Goal: Communication & Community: Answer question/provide support

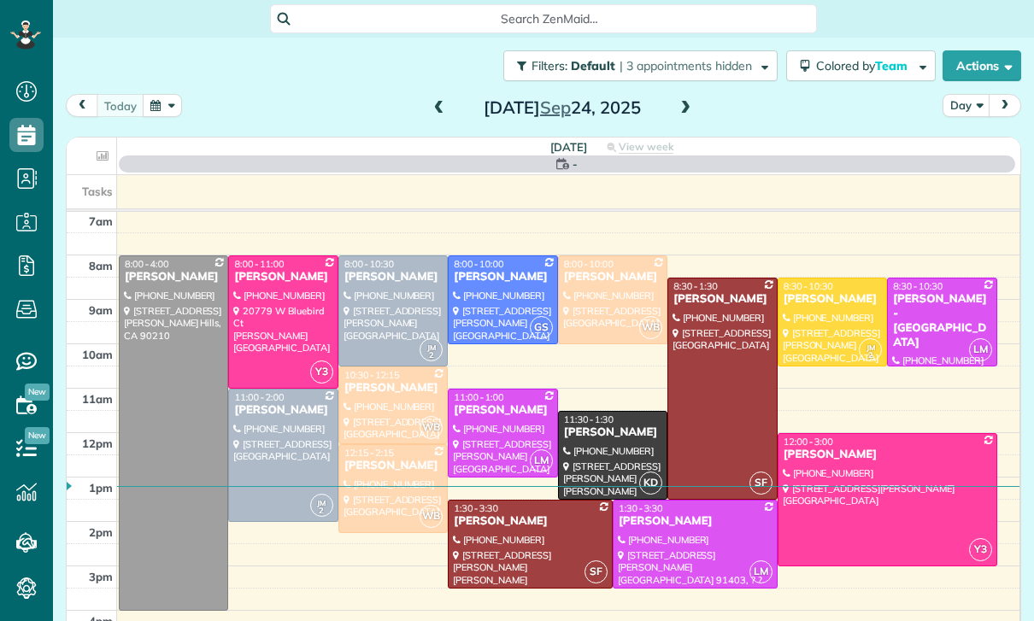
scroll to position [134, 0]
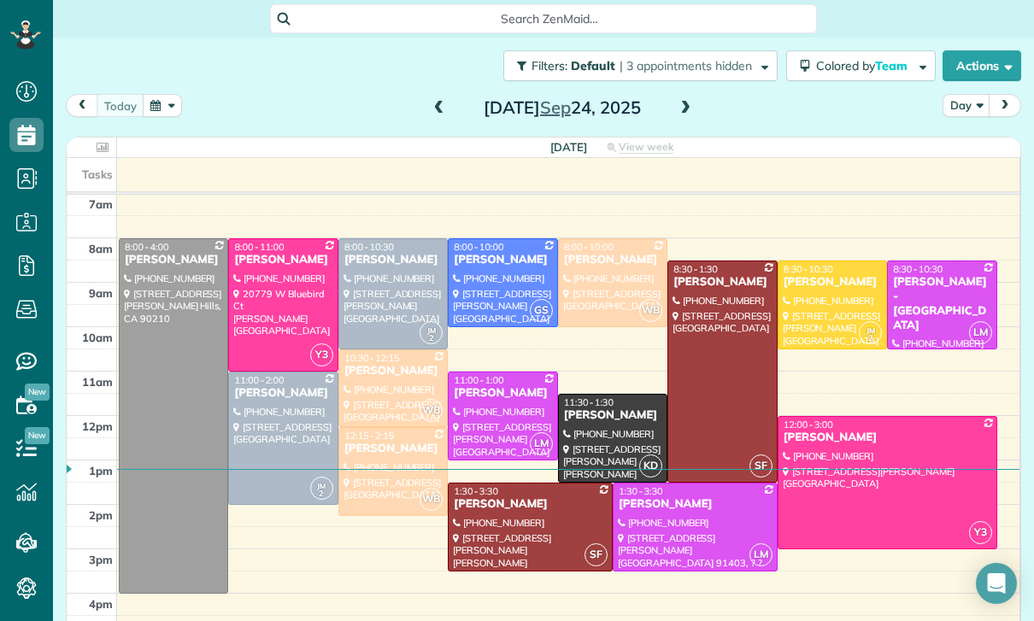
click at [164, 106] on button "button" at bounding box center [162, 105] width 39 height 23
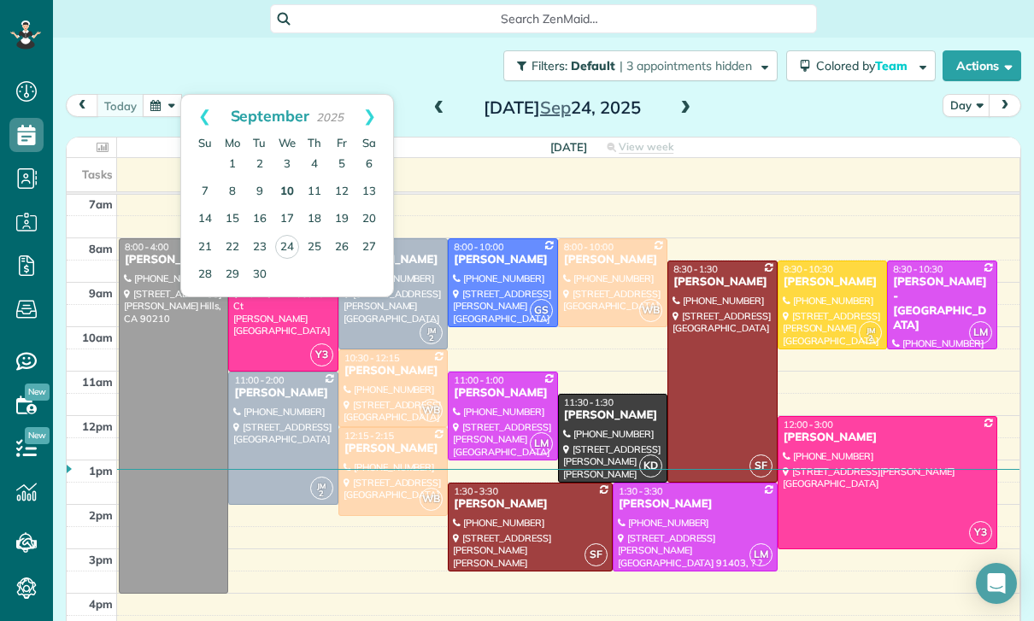
click at [285, 190] on link "10" at bounding box center [286, 192] width 27 height 27
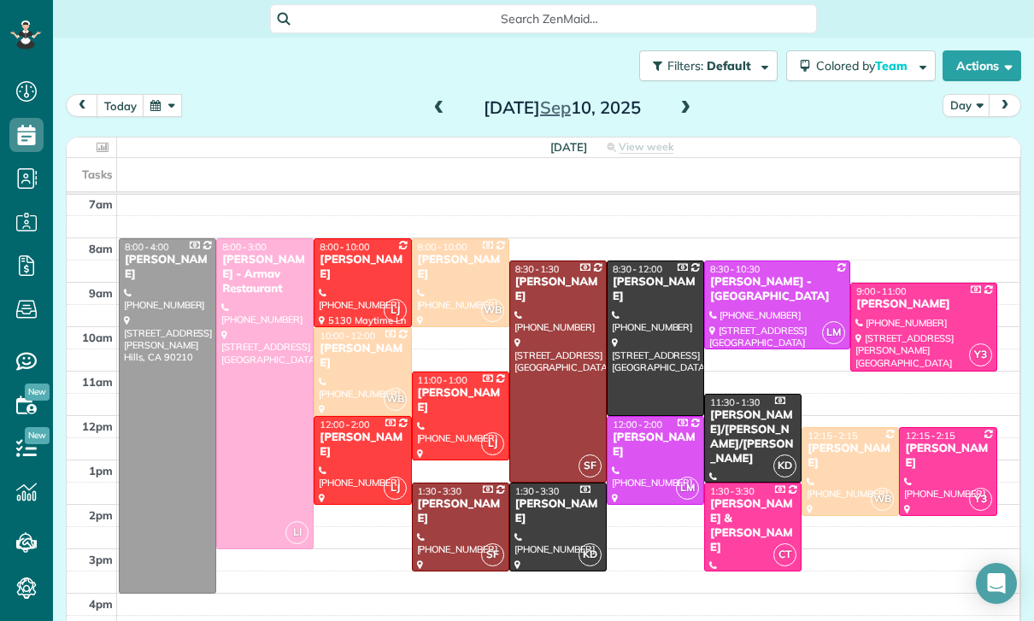
click at [247, 399] on div at bounding box center [265, 393] width 96 height 309
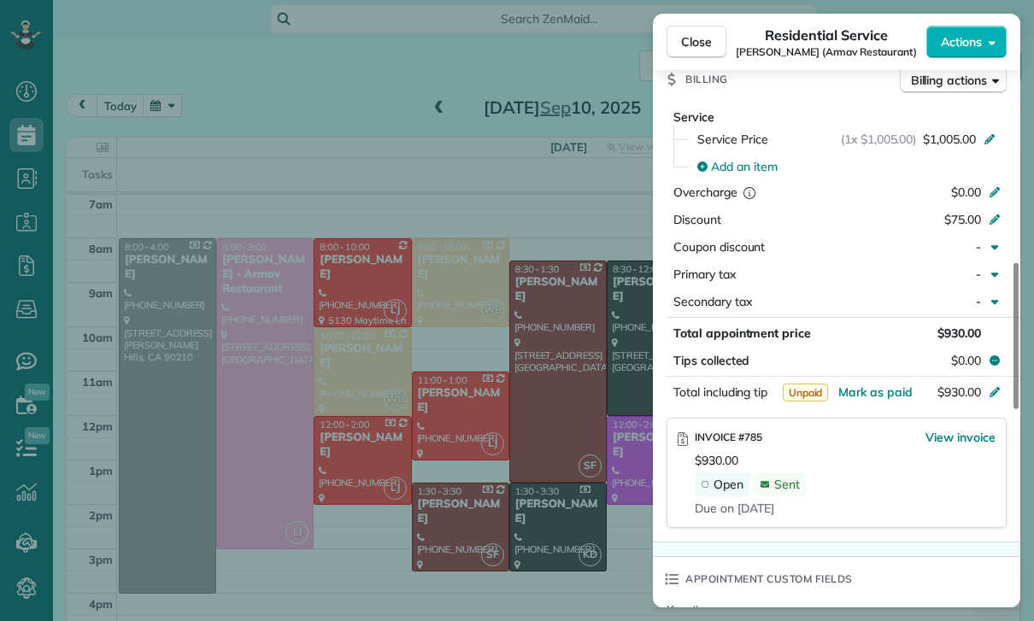
scroll to position [773, 0]
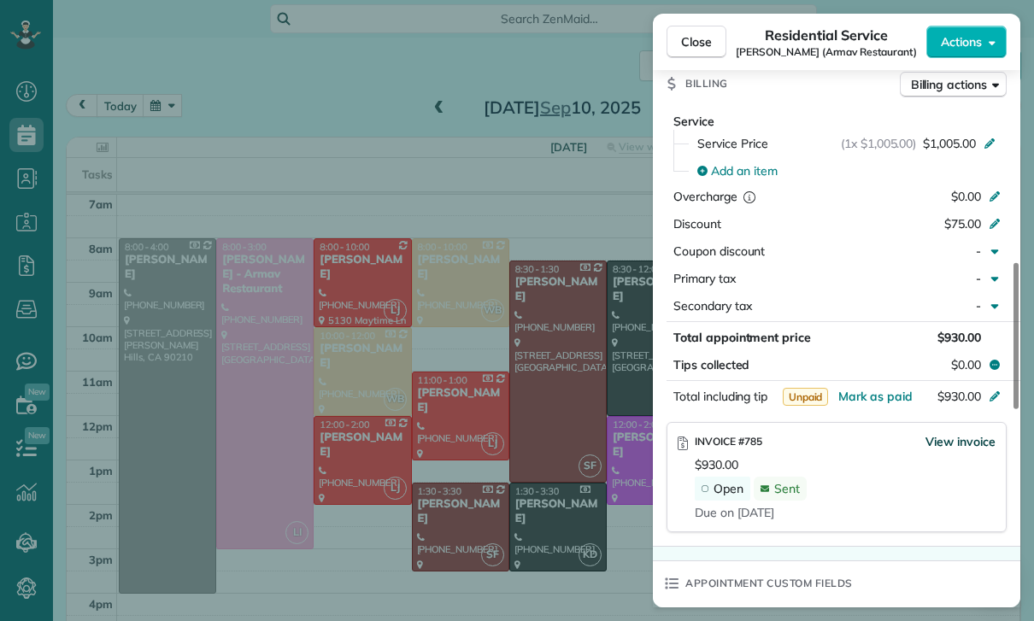
click at [962, 448] on span "View invoice" at bounding box center [960, 441] width 70 height 17
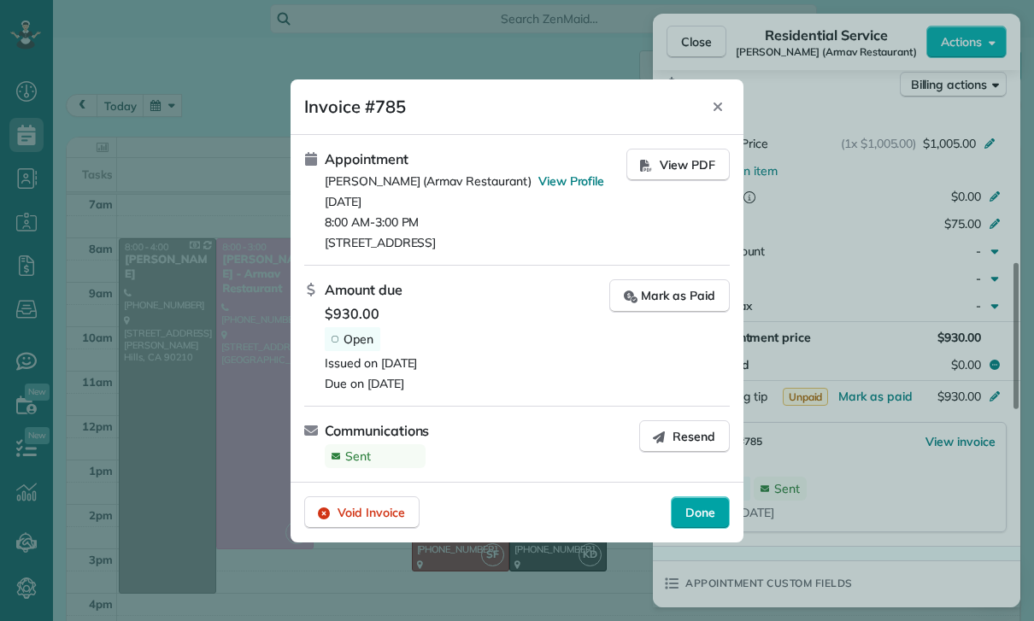
click at [712, 521] on div "Done" at bounding box center [700, 512] width 59 height 32
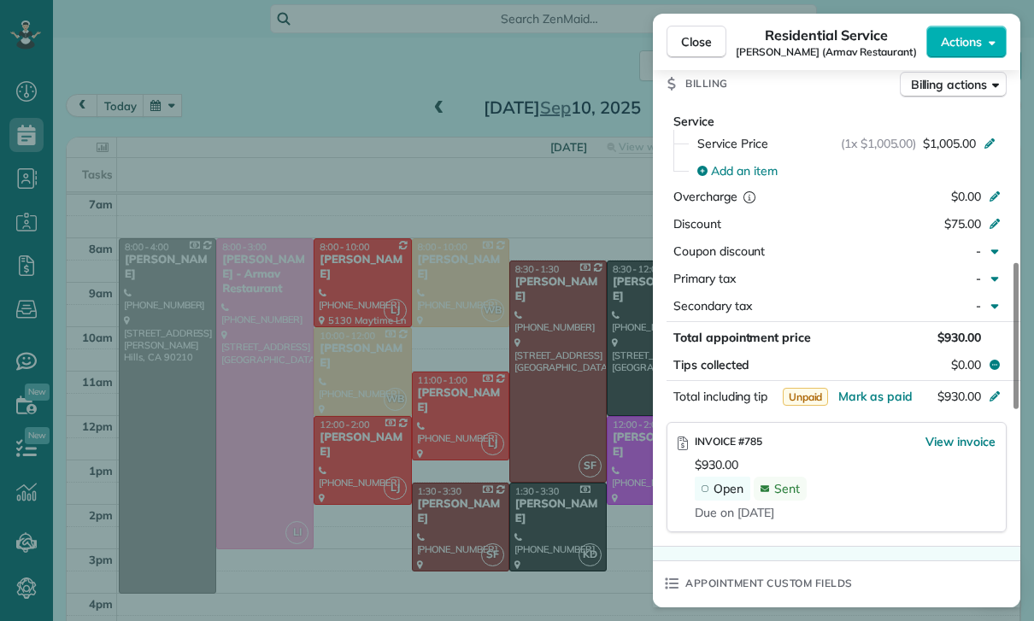
click at [413, 302] on div "Close Residential Service [PERSON_NAME] (Armav Restaurant) Actions Status Confi…" at bounding box center [517, 310] width 1034 height 621
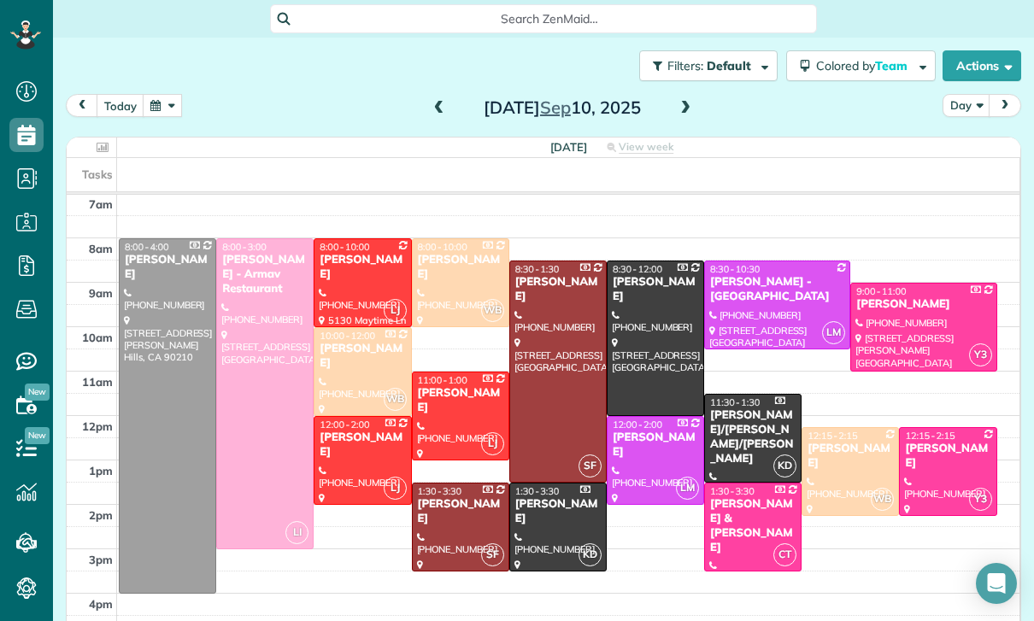
click at [152, 97] on button "button" at bounding box center [162, 105] width 39 height 23
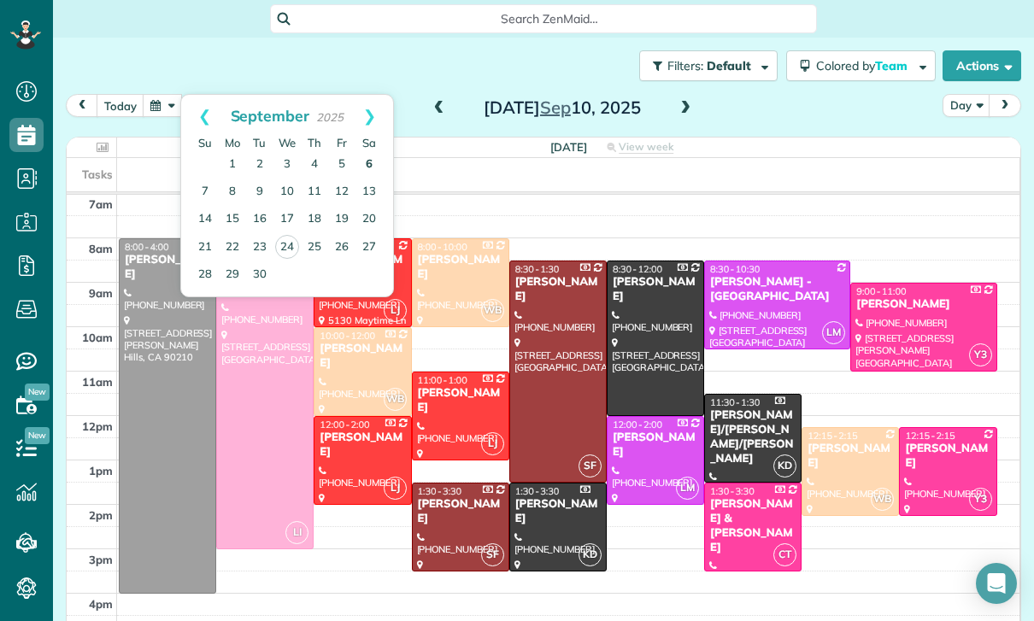
click at [375, 160] on link "6" at bounding box center [368, 164] width 27 height 27
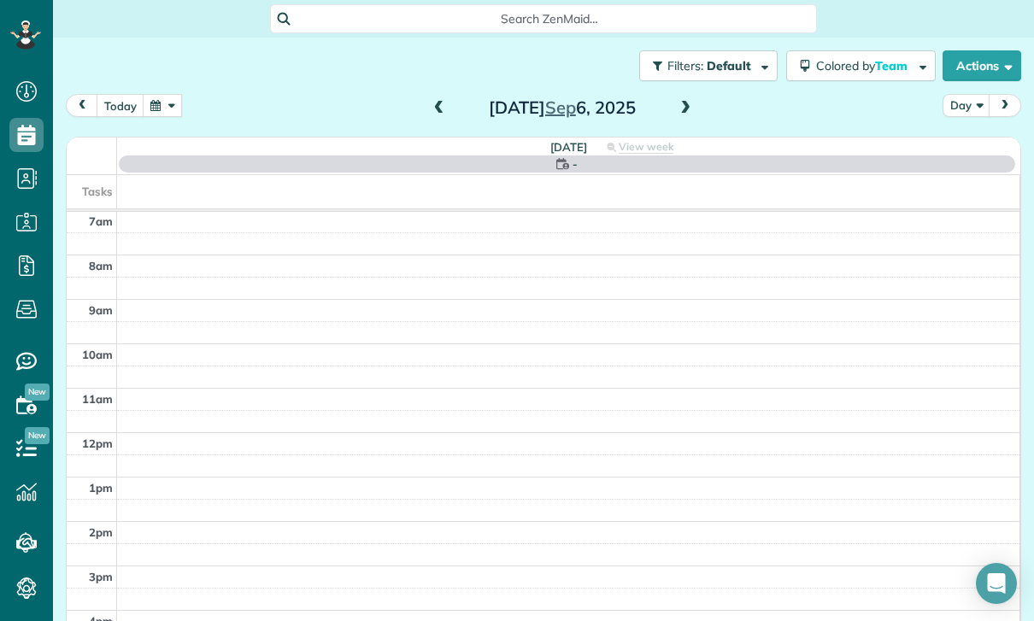
scroll to position [134, 0]
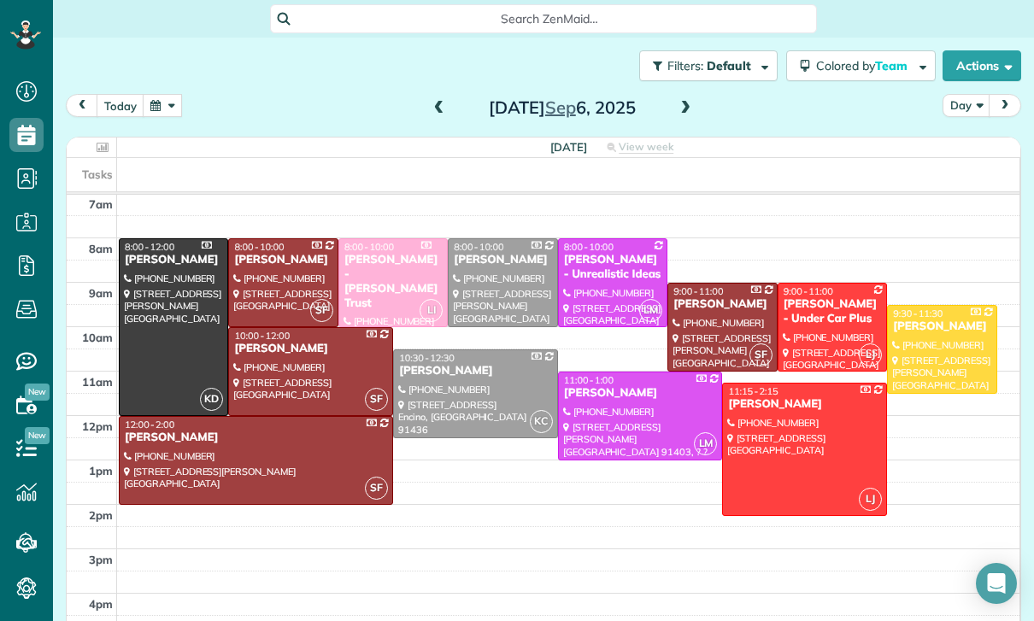
click at [166, 339] on div at bounding box center [174, 327] width 108 height 176
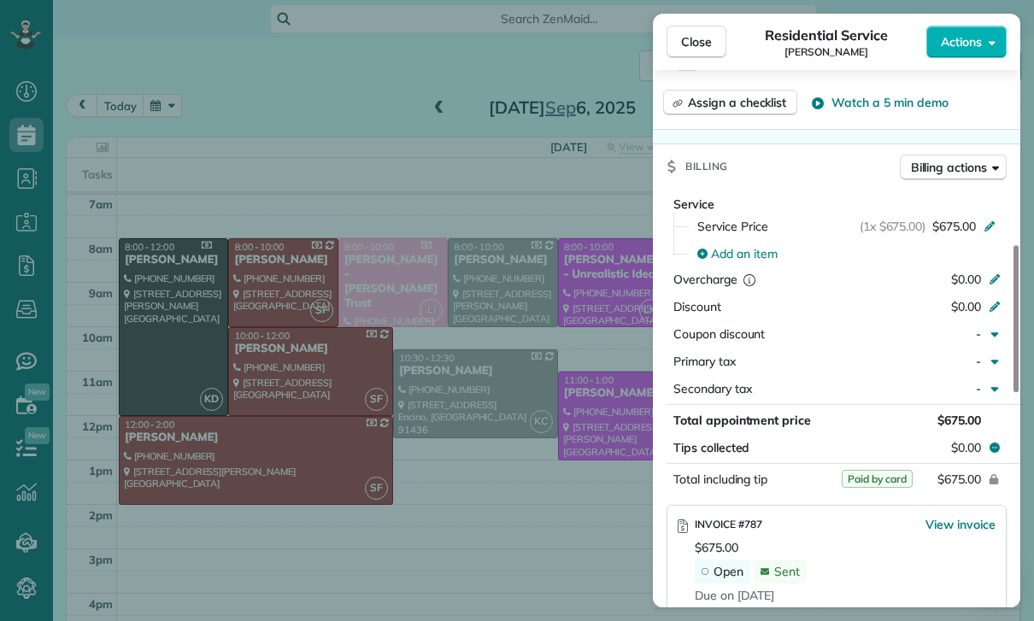
scroll to position [736, 0]
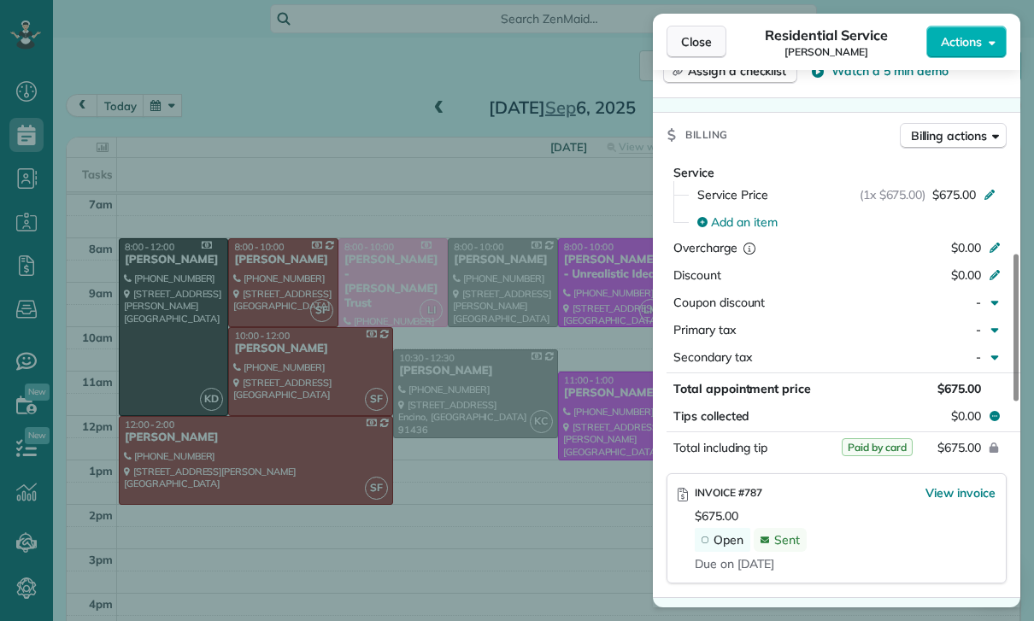
click at [682, 42] on span "Close" at bounding box center [696, 41] width 31 height 17
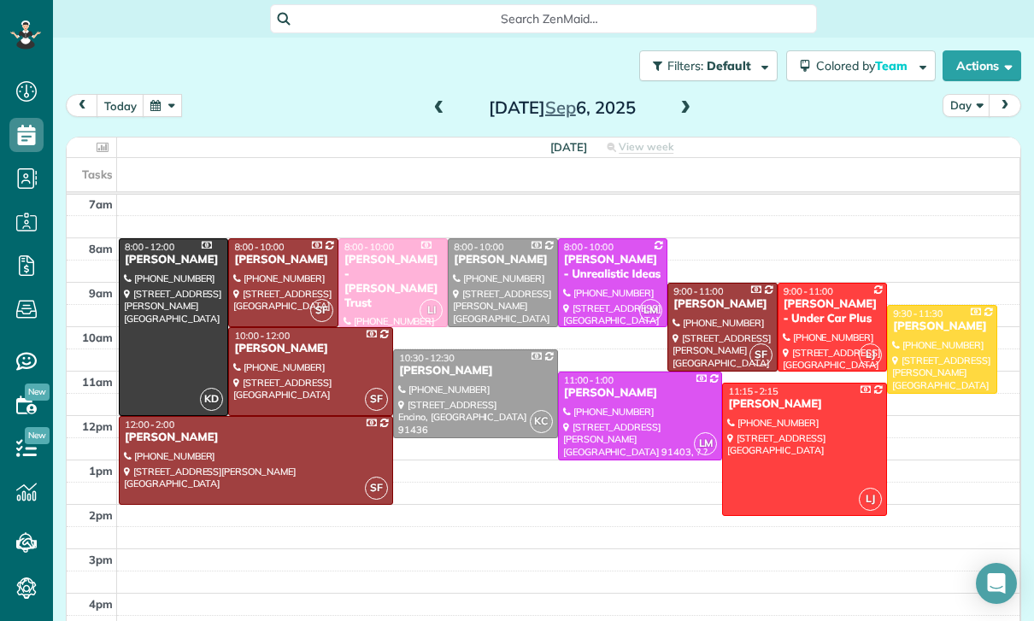
click at [160, 103] on button "button" at bounding box center [162, 105] width 39 height 23
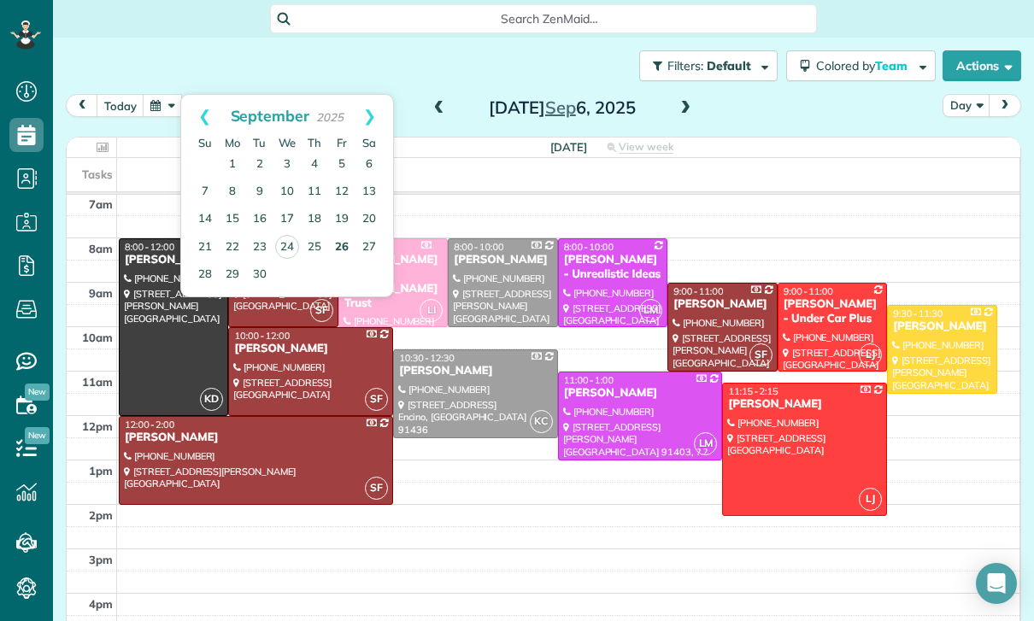
click at [344, 246] on link "26" at bounding box center [341, 247] width 27 height 27
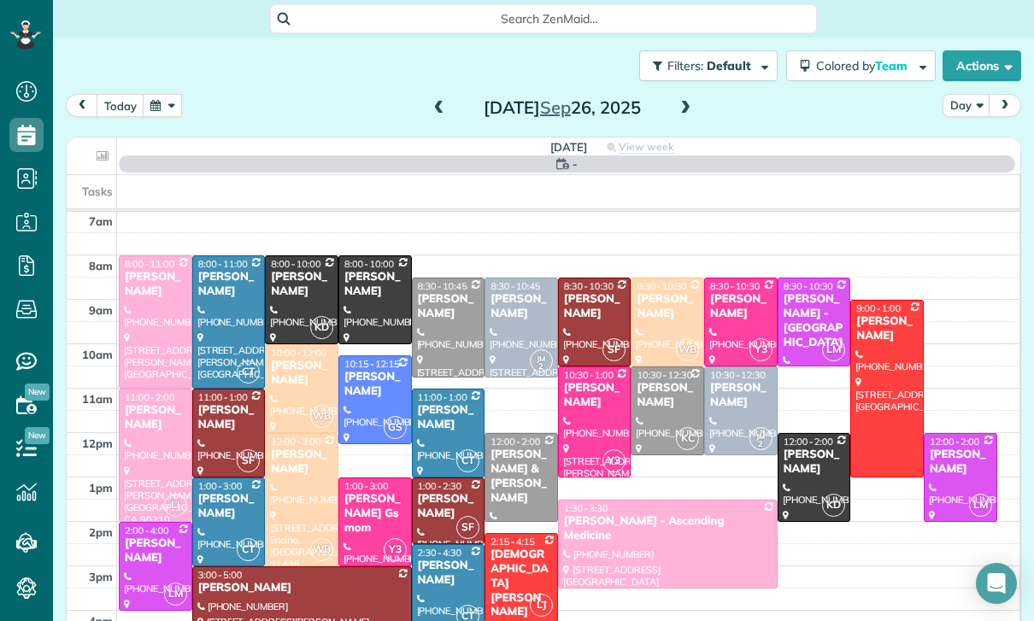
scroll to position [134, 0]
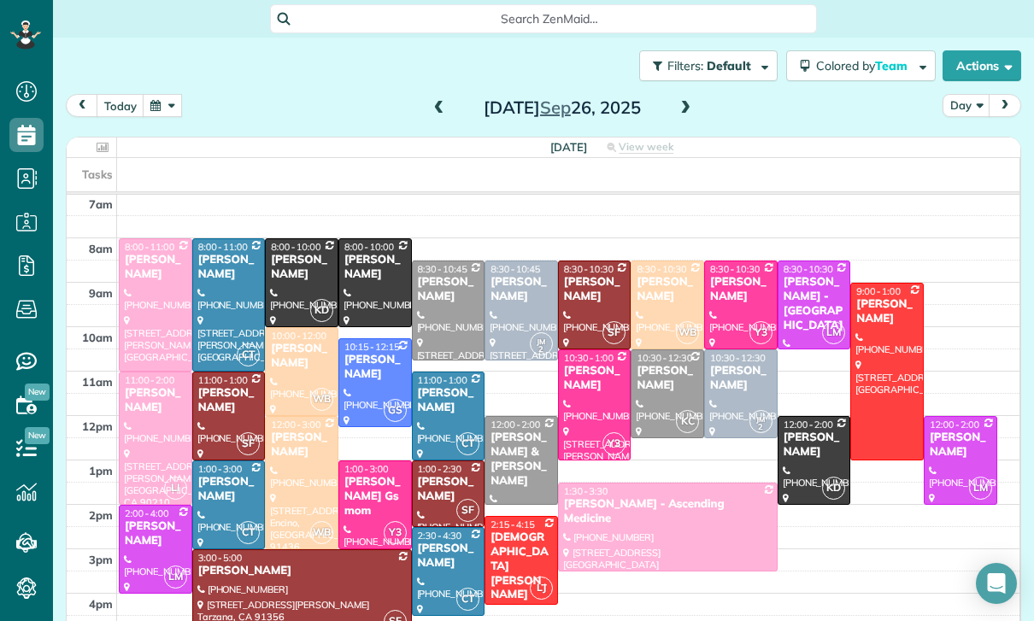
click at [733, 397] on div at bounding box center [741, 393] width 72 height 87
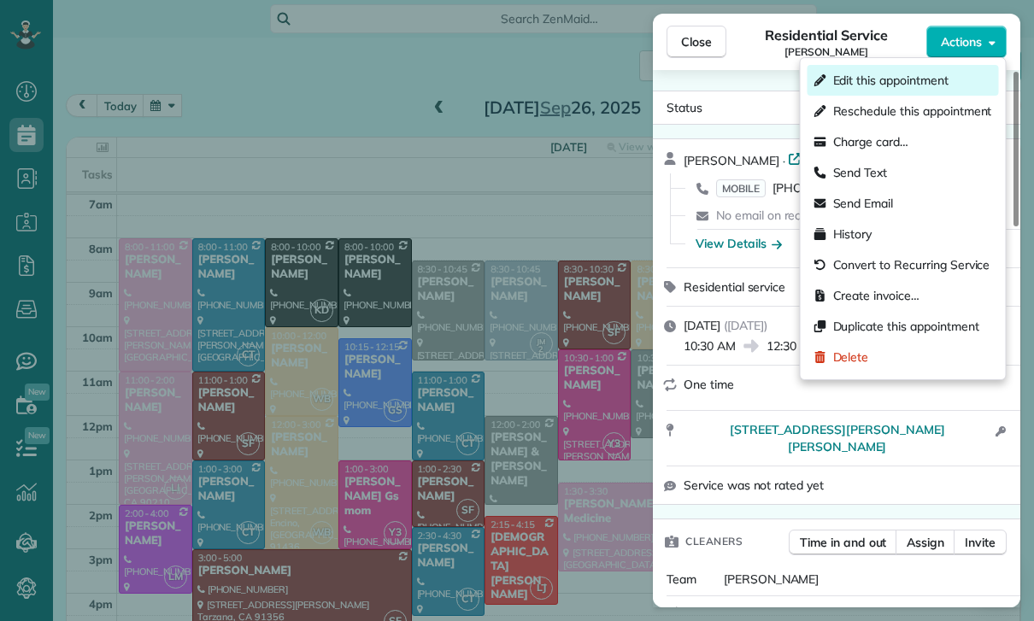
click at [905, 85] on span "Edit this appointment" at bounding box center [890, 80] width 115 height 17
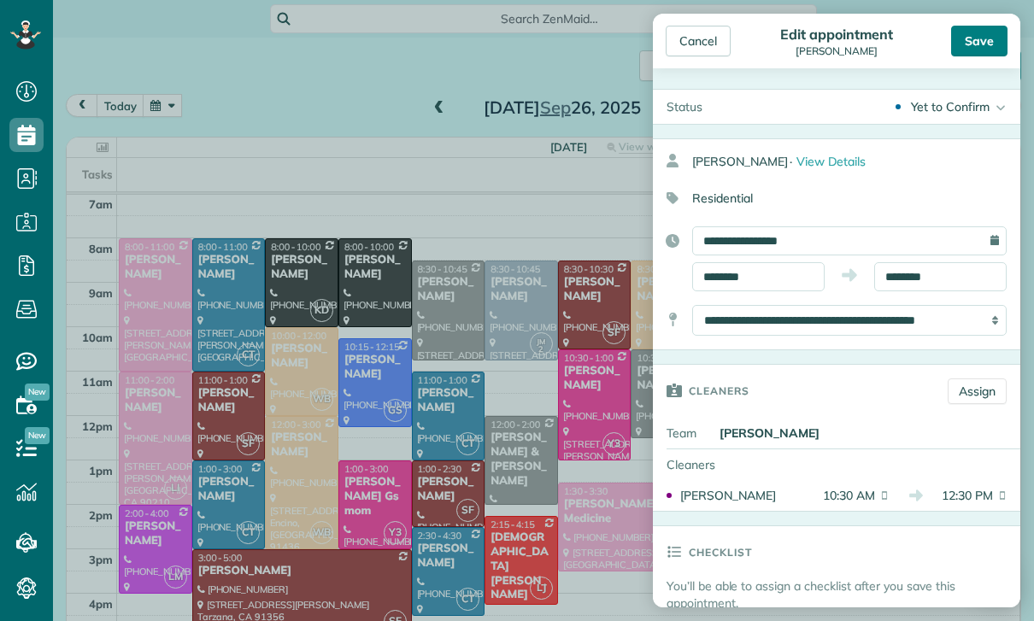
click at [970, 45] on div "Save" at bounding box center [979, 41] width 56 height 31
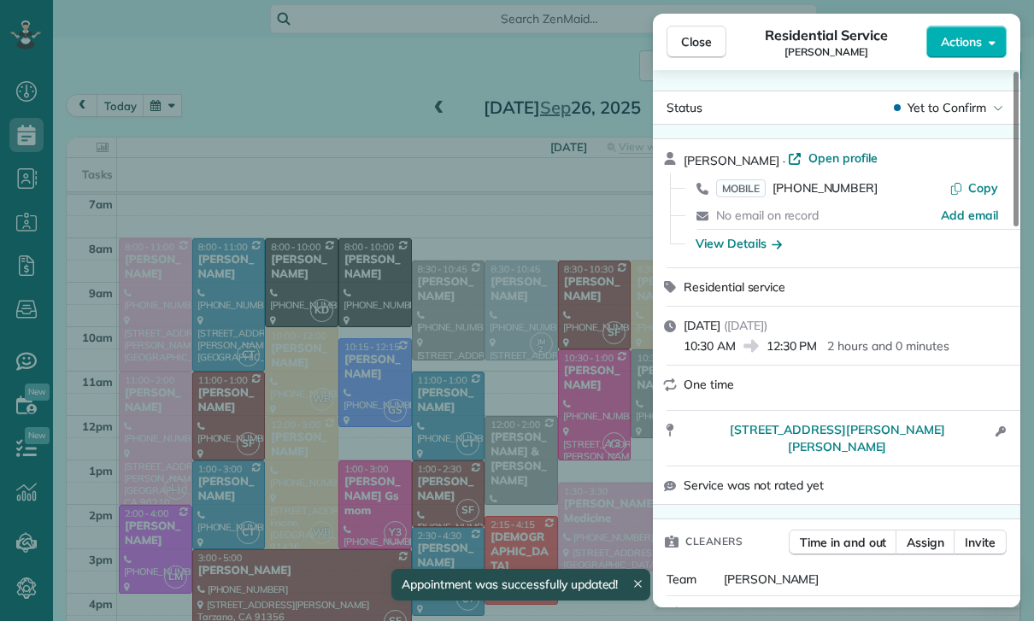
scroll to position [134, 0]
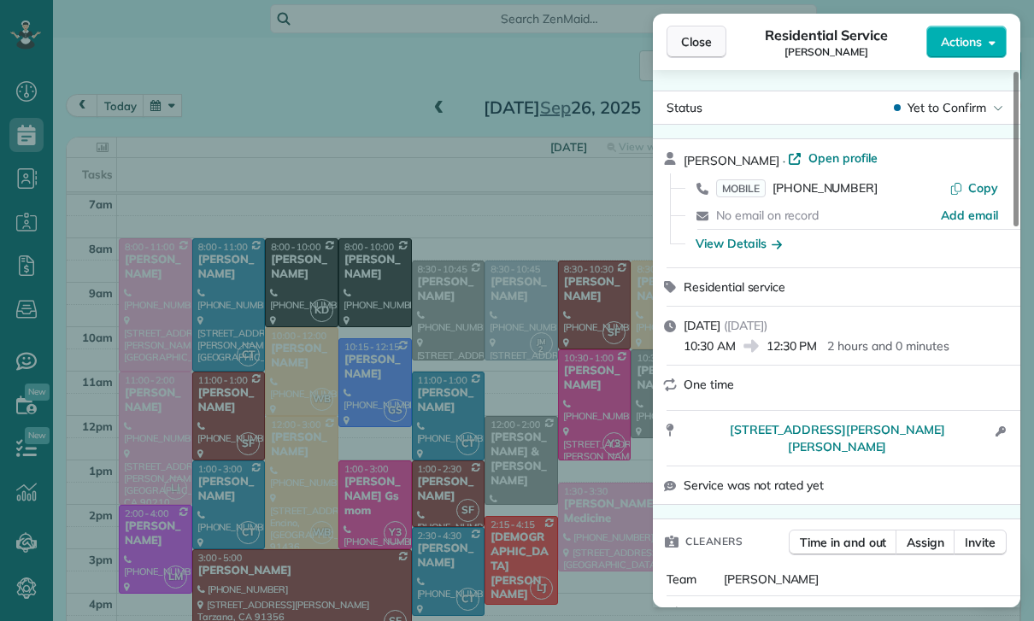
click at [694, 33] on span "Close" at bounding box center [696, 41] width 31 height 17
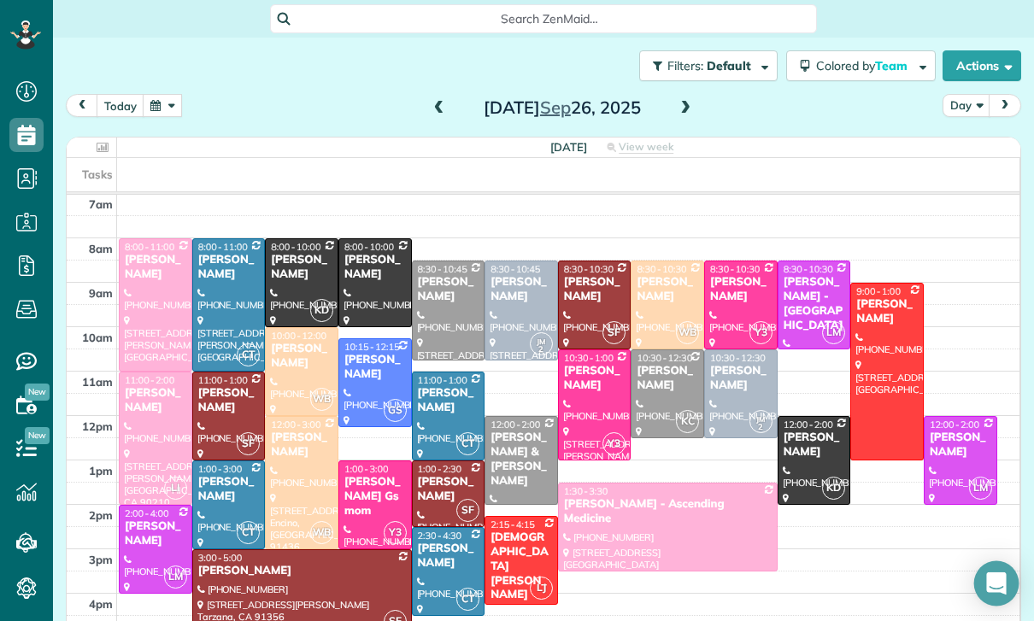
click at [1003, 591] on icon "Open Intercom Messenger" at bounding box center [996, 583] width 20 height 22
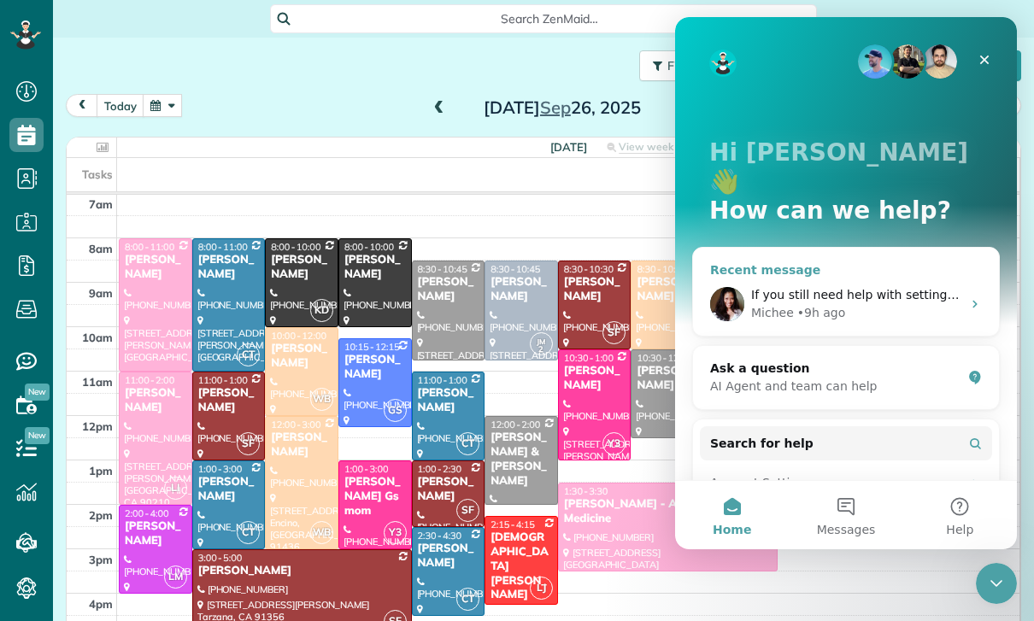
click at [852, 286] on div "If you still need help with setting up your scheduling workflow using webhooks …" at bounding box center [856, 295] width 210 height 18
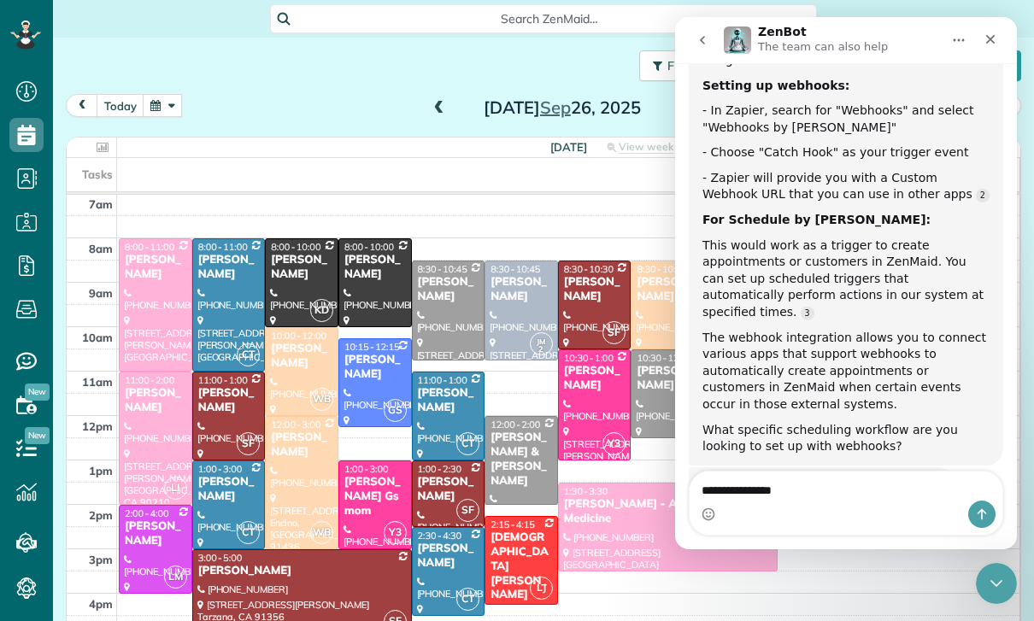
scroll to position [2542, 0]
type textarea "*"
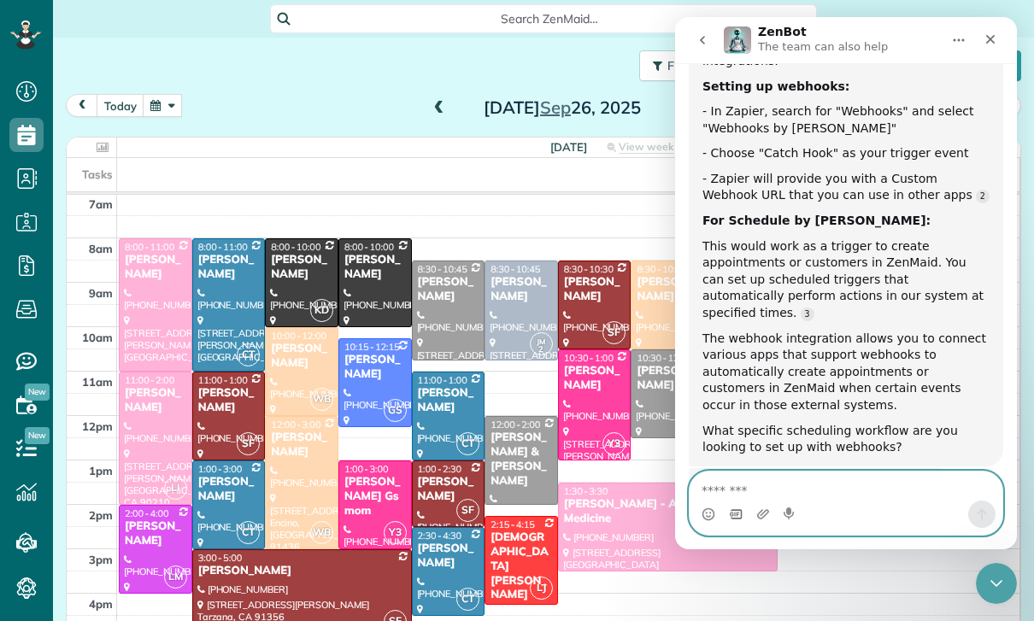
click at [729, 518] on icon "Gif picker" at bounding box center [736, 514] width 14 height 14
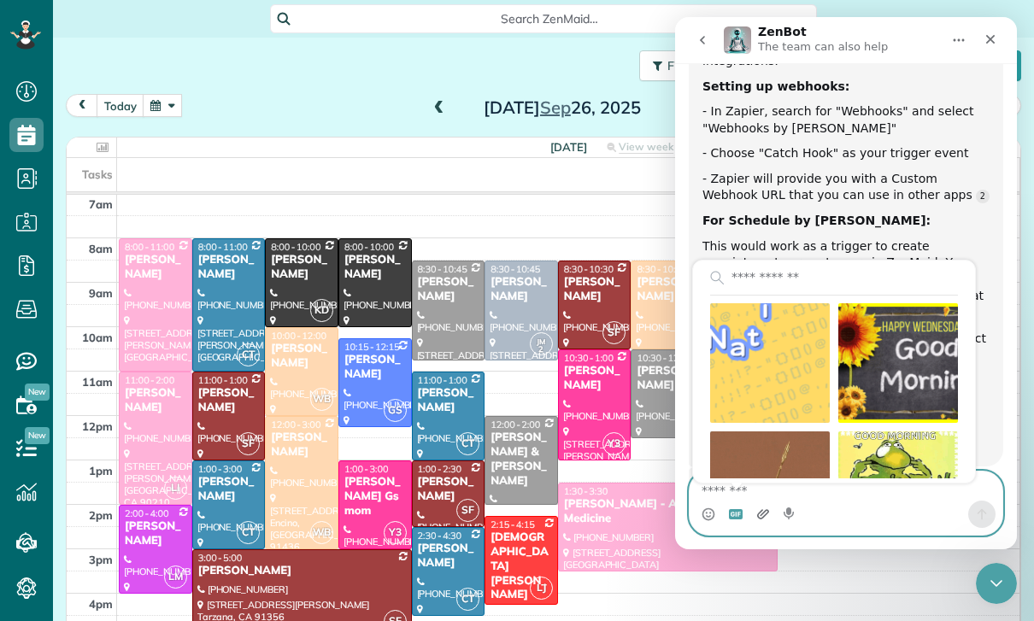
click at [759, 520] on icon "Upload attachment" at bounding box center [763, 514] width 14 height 14
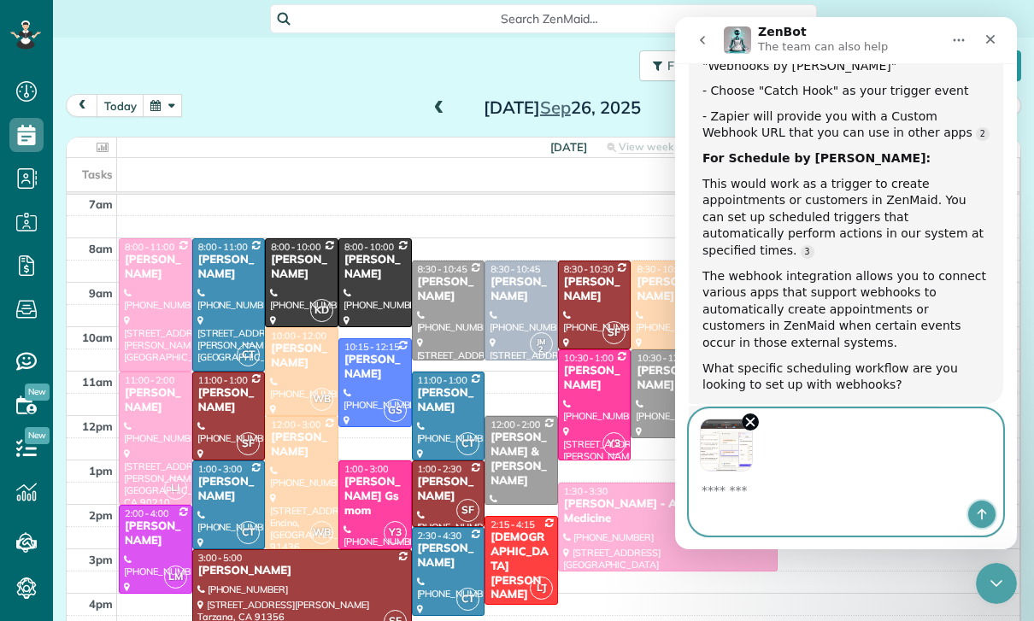
click at [988, 518] on button "Send a message…" at bounding box center [981, 514] width 27 height 27
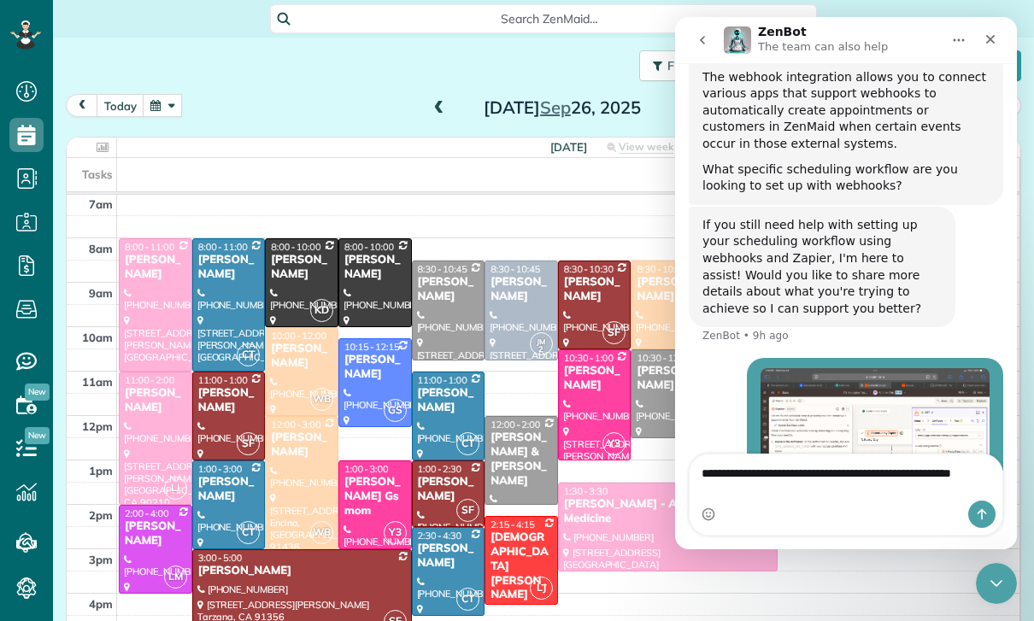
scroll to position [2807, 0]
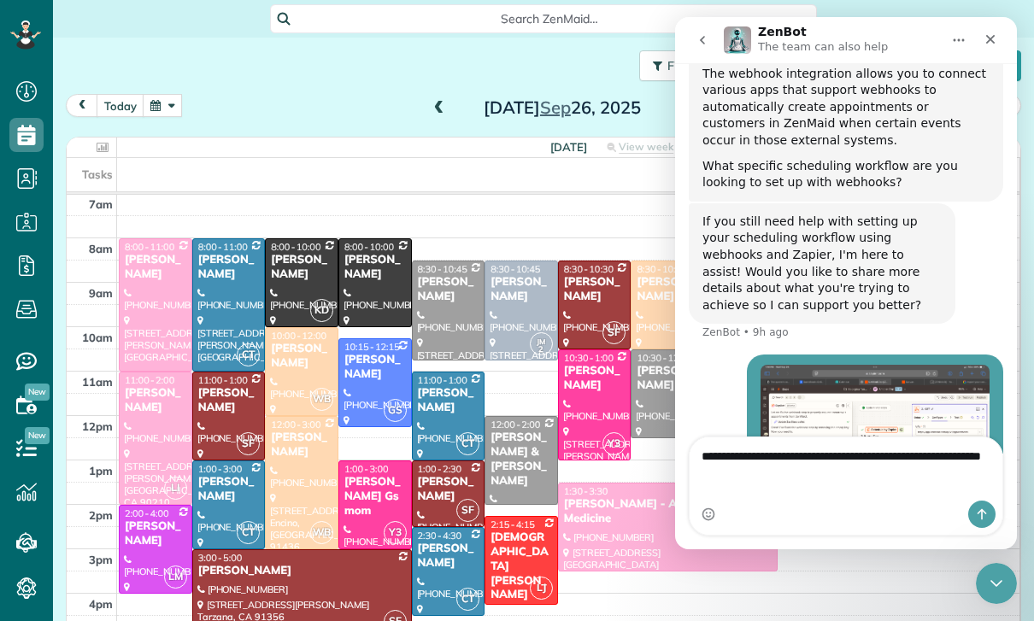
type textarea "**********"
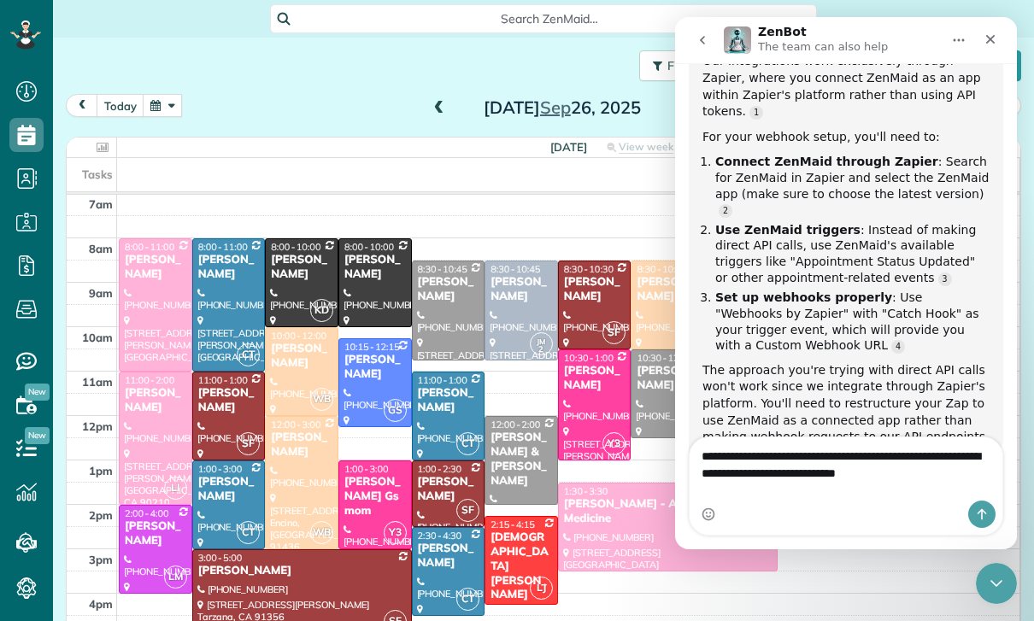
scroll to position [3382, 0]
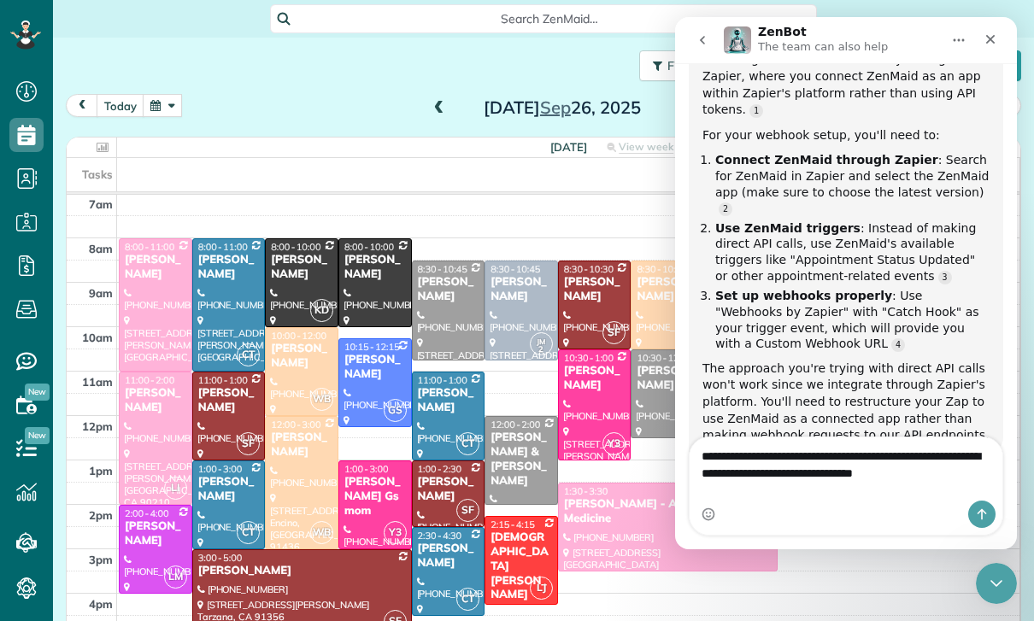
type textarea "**********"
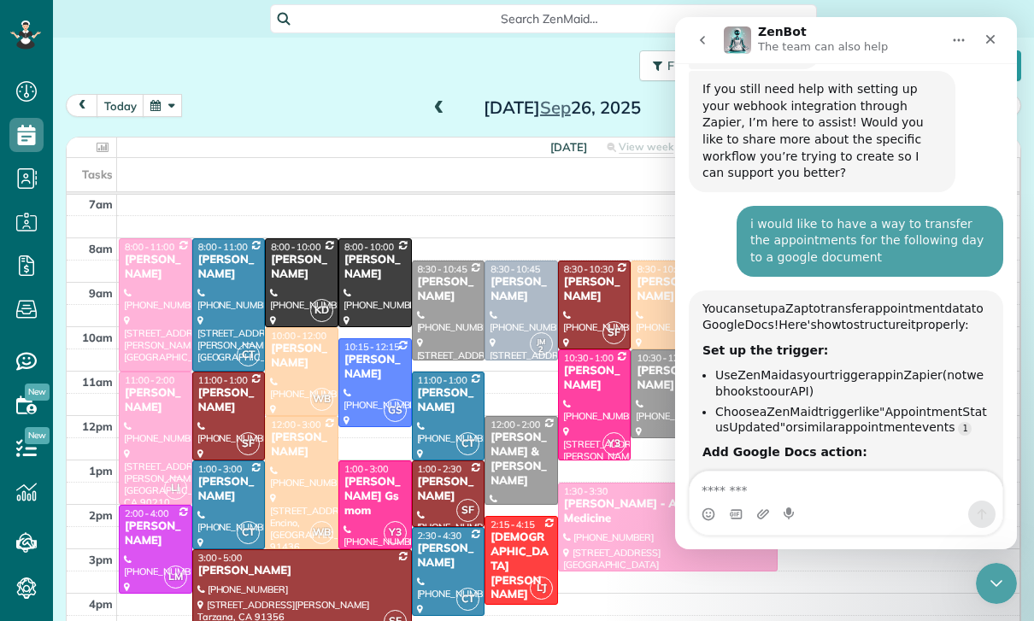
scroll to position [3805, 0]
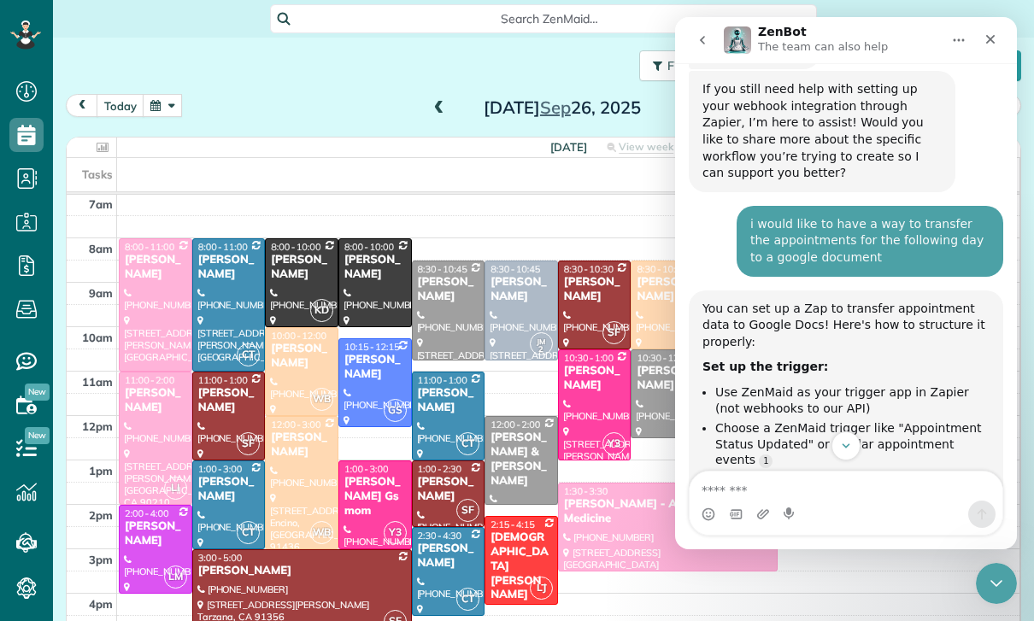
click at [718, 360] on b "Set up the trigger:" at bounding box center [765, 367] width 126 height 14
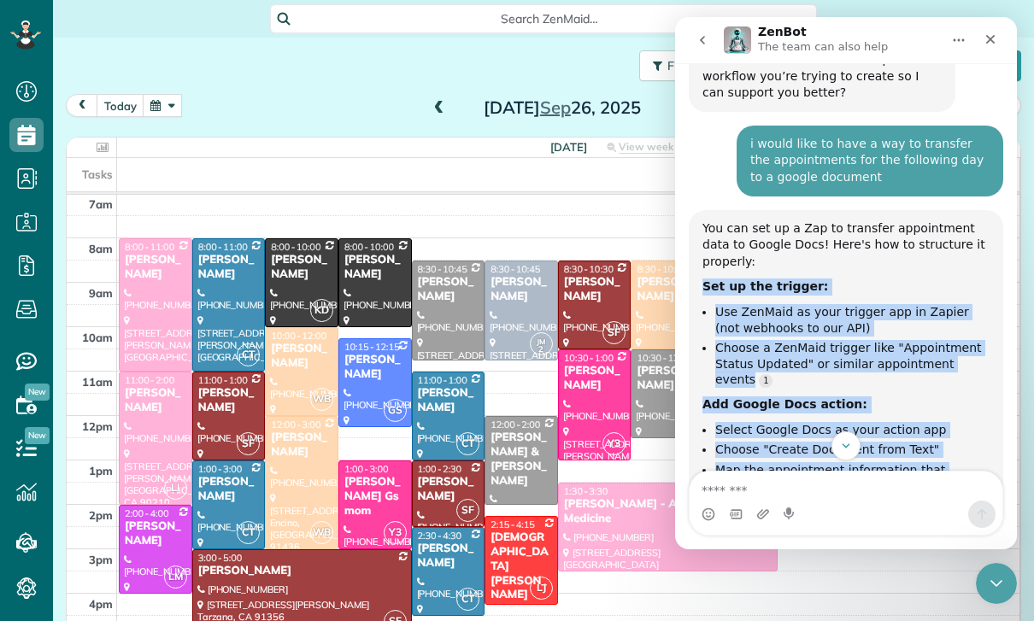
scroll to position [3886, 0]
copy div "Set up the trigger: Use ZenMaid as your trigger app in Zapier (not webhooks to …"
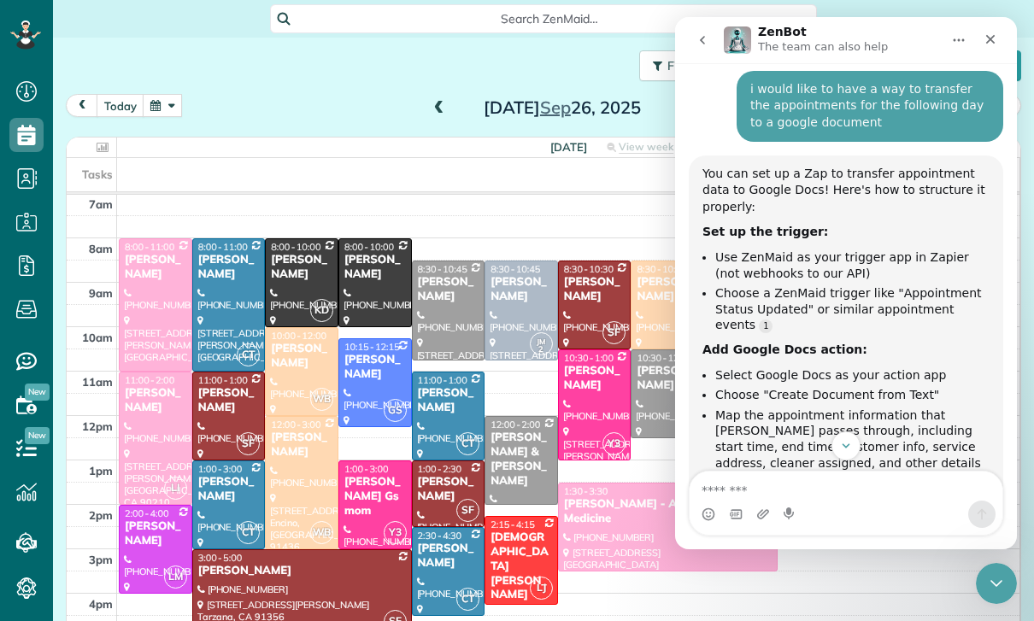
scroll to position [3941, 0]
